Goal: Information Seeking & Learning: Learn about a topic

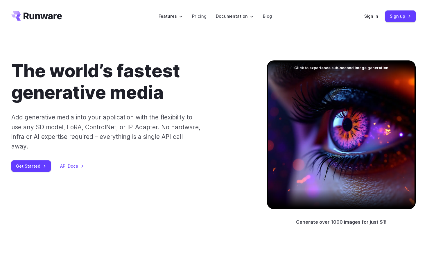
click at [298, 77] on div at bounding box center [341, 134] width 149 height 149
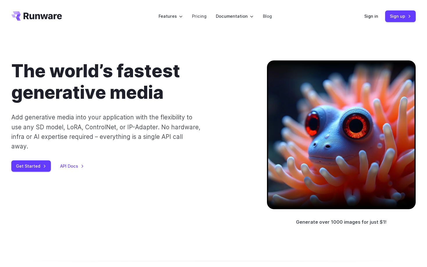
click at [331, 86] on div at bounding box center [341, 134] width 149 height 149
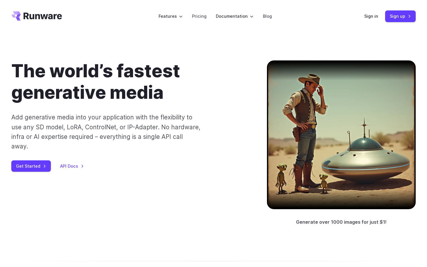
click at [331, 86] on div at bounding box center [341, 134] width 149 height 149
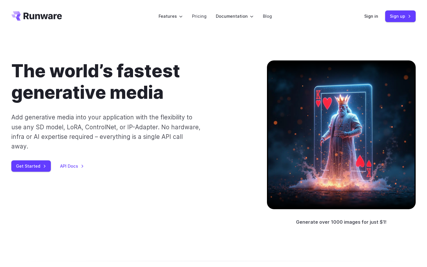
click at [331, 86] on div at bounding box center [341, 134] width 149 height 149
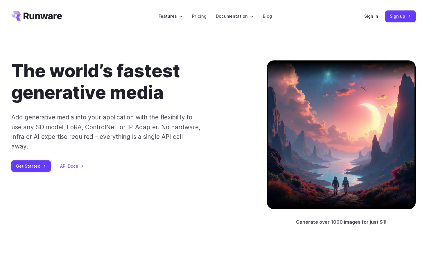
click at [331, 86] on div at bounding box center [341, 134] width 149 height 149
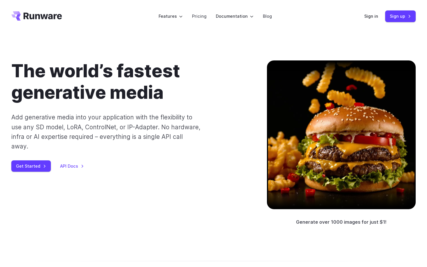
click at [331, 86] on div at bounding box center [341, 134] width 149 height 149
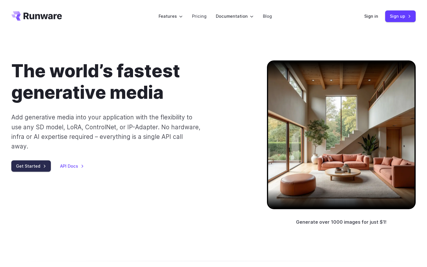
click at [40, 160] on link "Get Started" at bounding box center [30, 165] width 39 height 11
click at [234, 147] on div "The world’s fastest generative media Add generative media into your application…" at bounding box center [129, 115] width 237 height 111
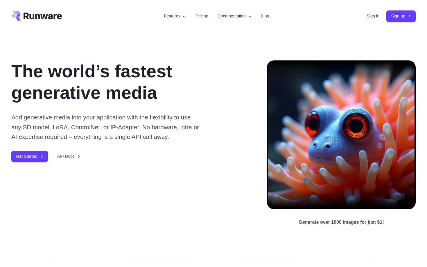
click at [348, 145] on div at bounding box center [341, 134] width 149 height 149
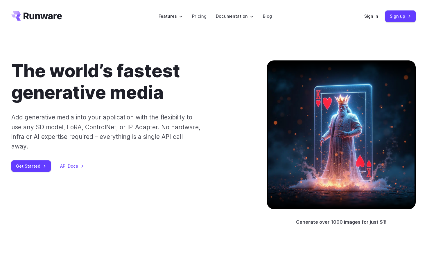
click at [348, 145] on div at bounding box center [341, 134] width 149 height 149
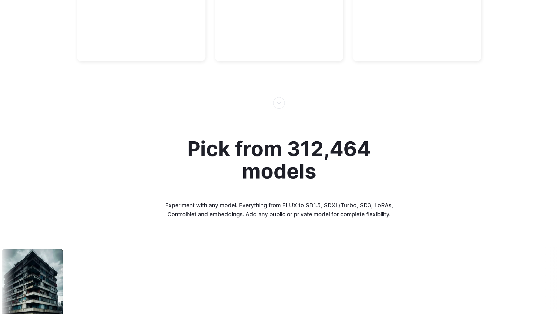
scroll to position [754, 0]
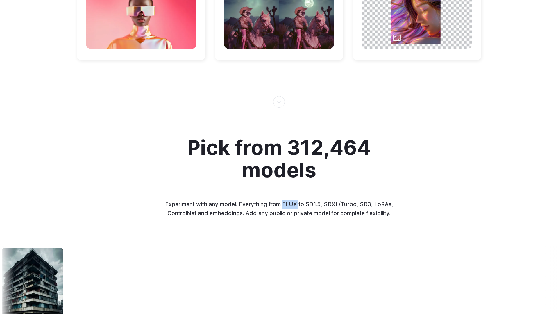
drag, startPoint x: 285, startPoint y: 204, endPoint x: 299, endPoint y: 203, distance: 14.3
click at [299, 203] on p "Experiment with any model. Everything from FLUX to SD1.5, SDXL/Turbo, SD3, LoRA…" at bounding box center [279, 208] width 242 height 18
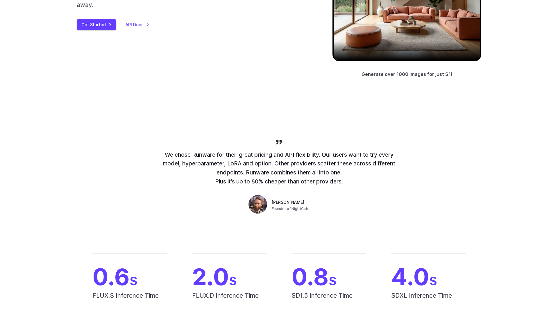
scroll to position [0, 0]
